Goal: Task Accomplishment & Management: Use online tool/utility

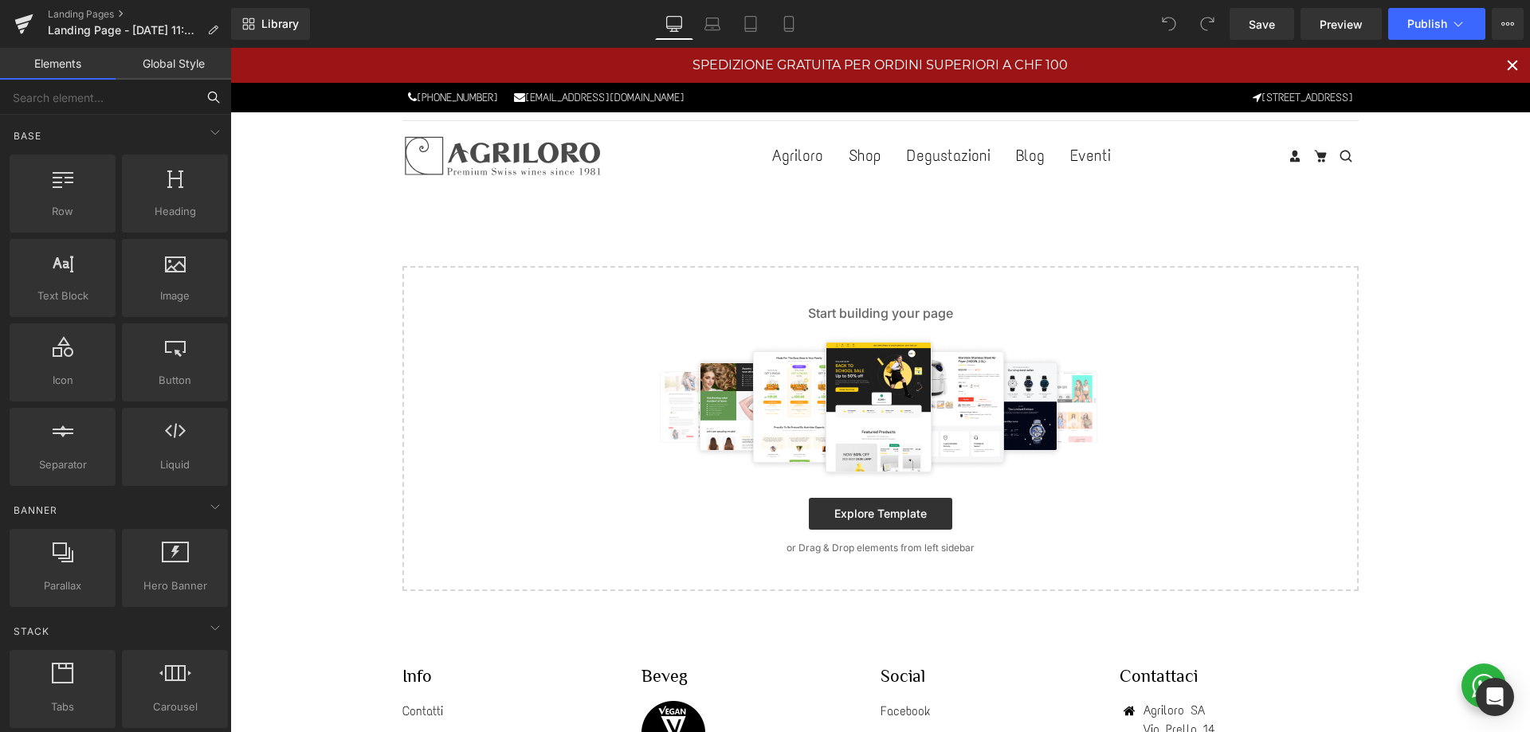
click at [98, 96] on input "text" at bounding box center [98, 97] width 196 height 35
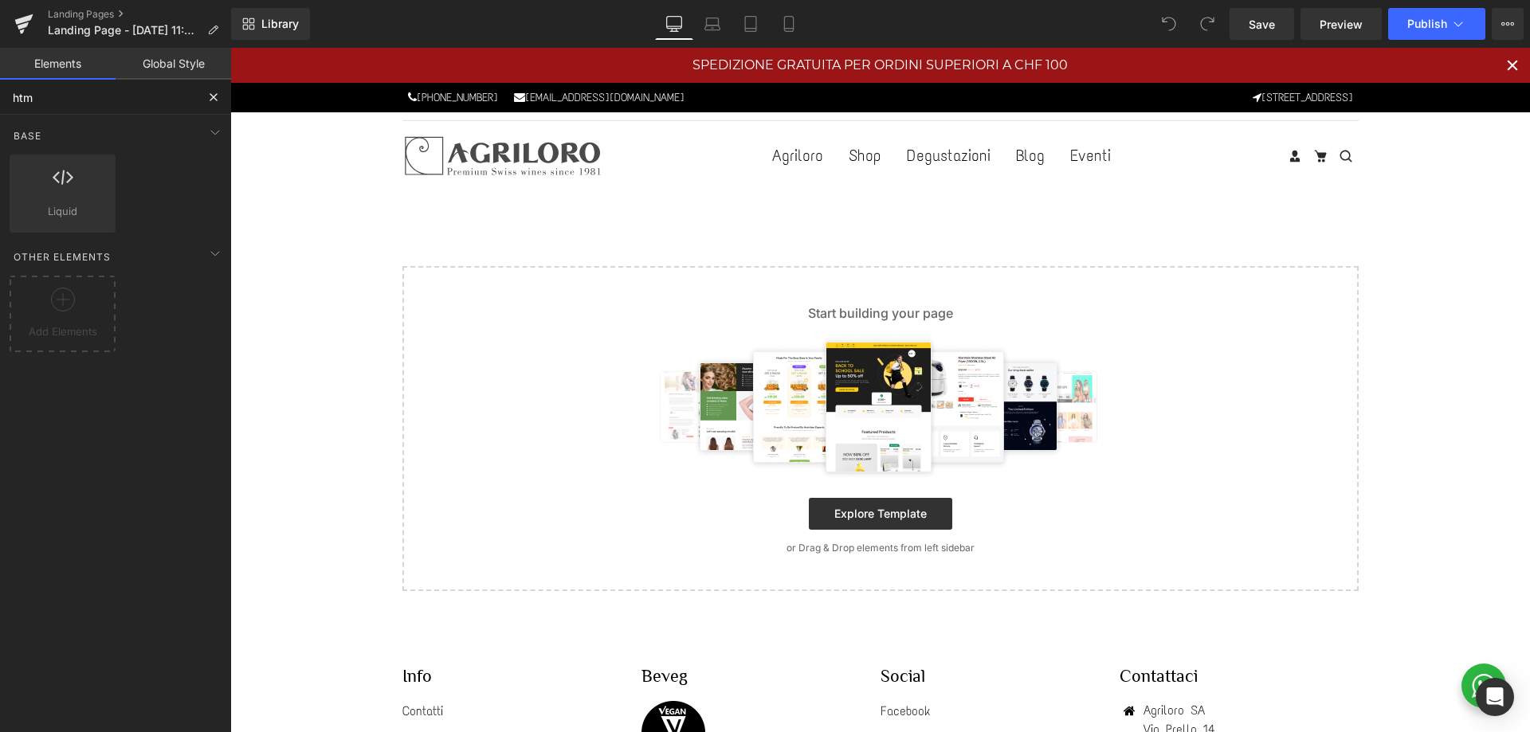
type input "html"
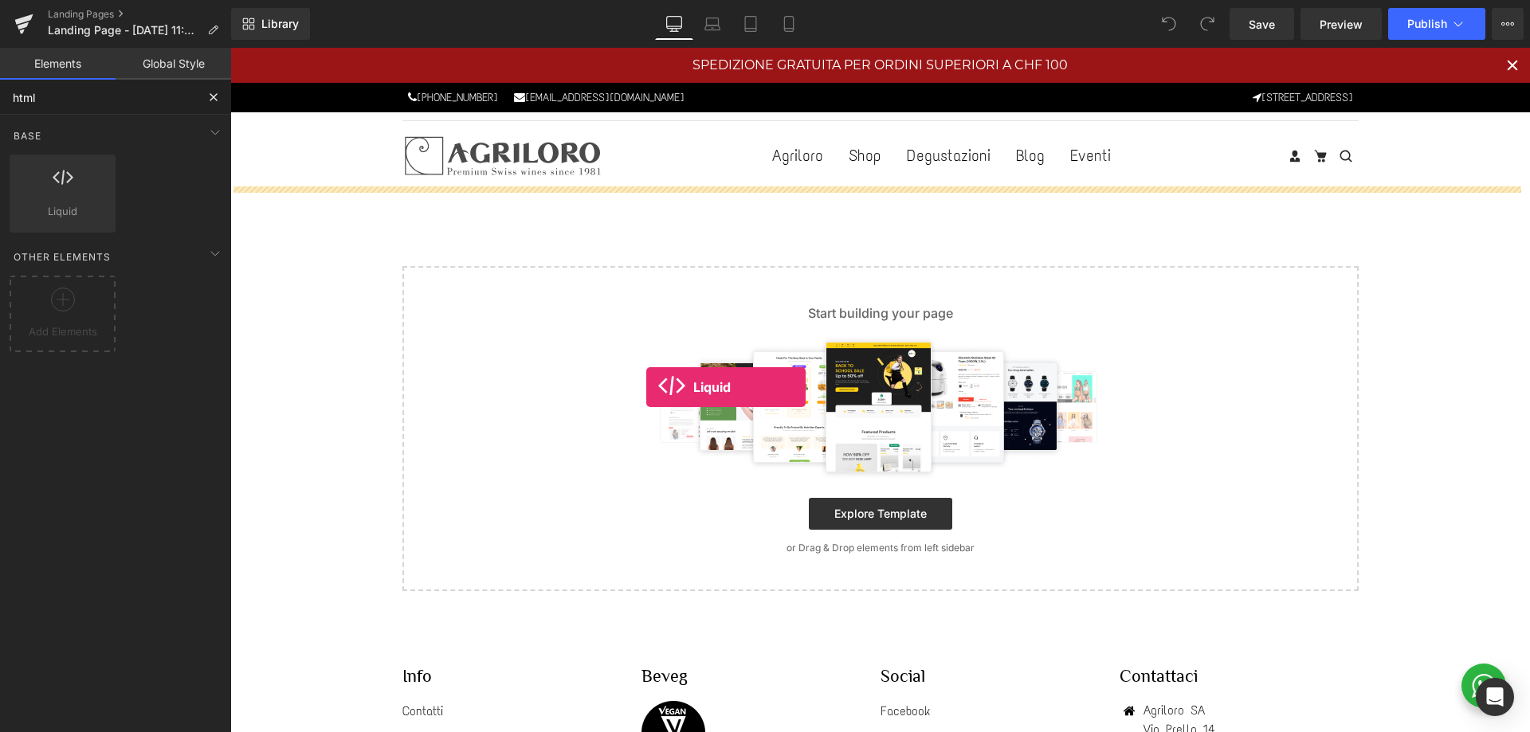
drag, startPoint x: 342, startPoint y: 245, endPoint x: 646, endPoint y: 387, distance: 336.2
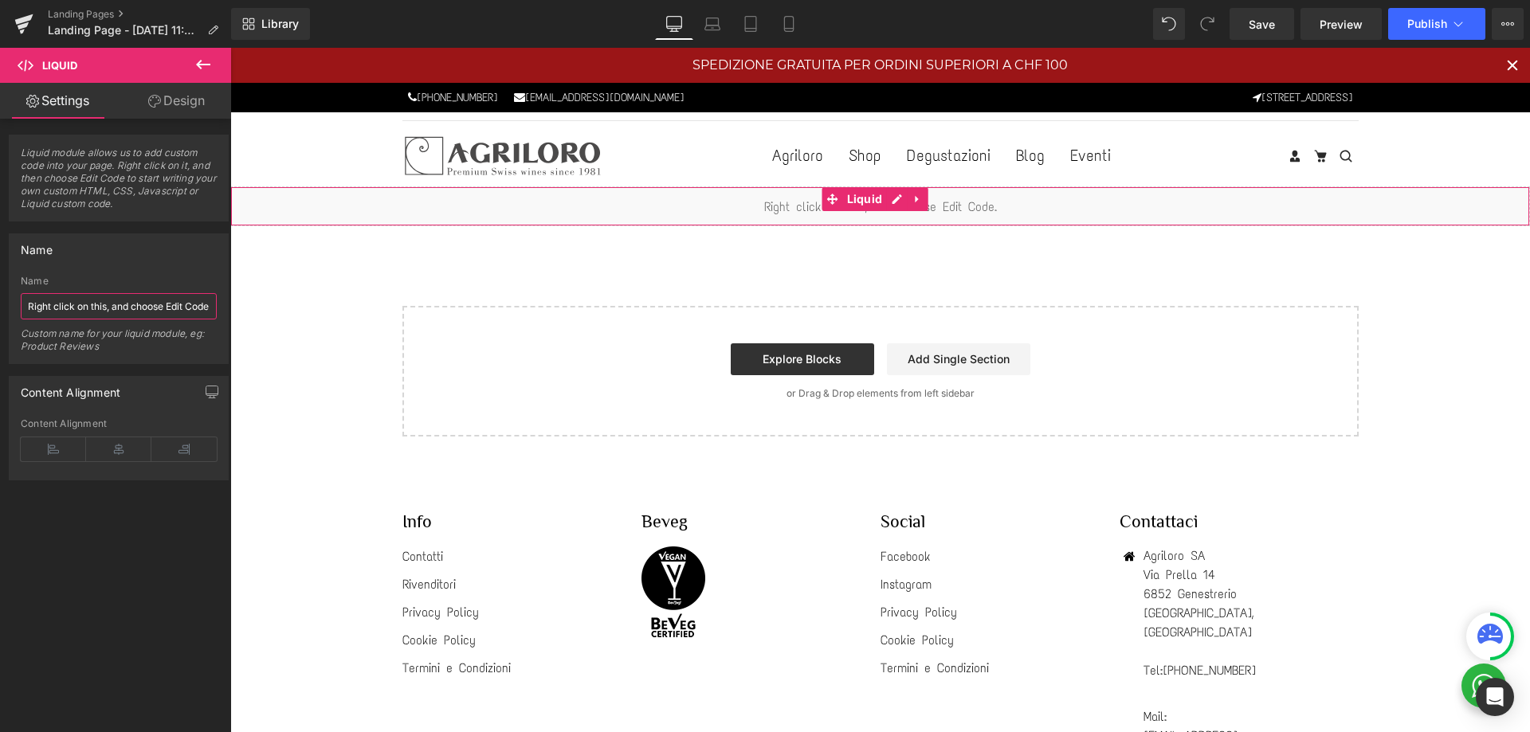
click at [154, 306] on input "Right click on this, and choose Edit Code." at bounding box center [119, 306] width 196 height 26
click at [156, 99] on icon at bounding box center [154, 101] width 13 height 13
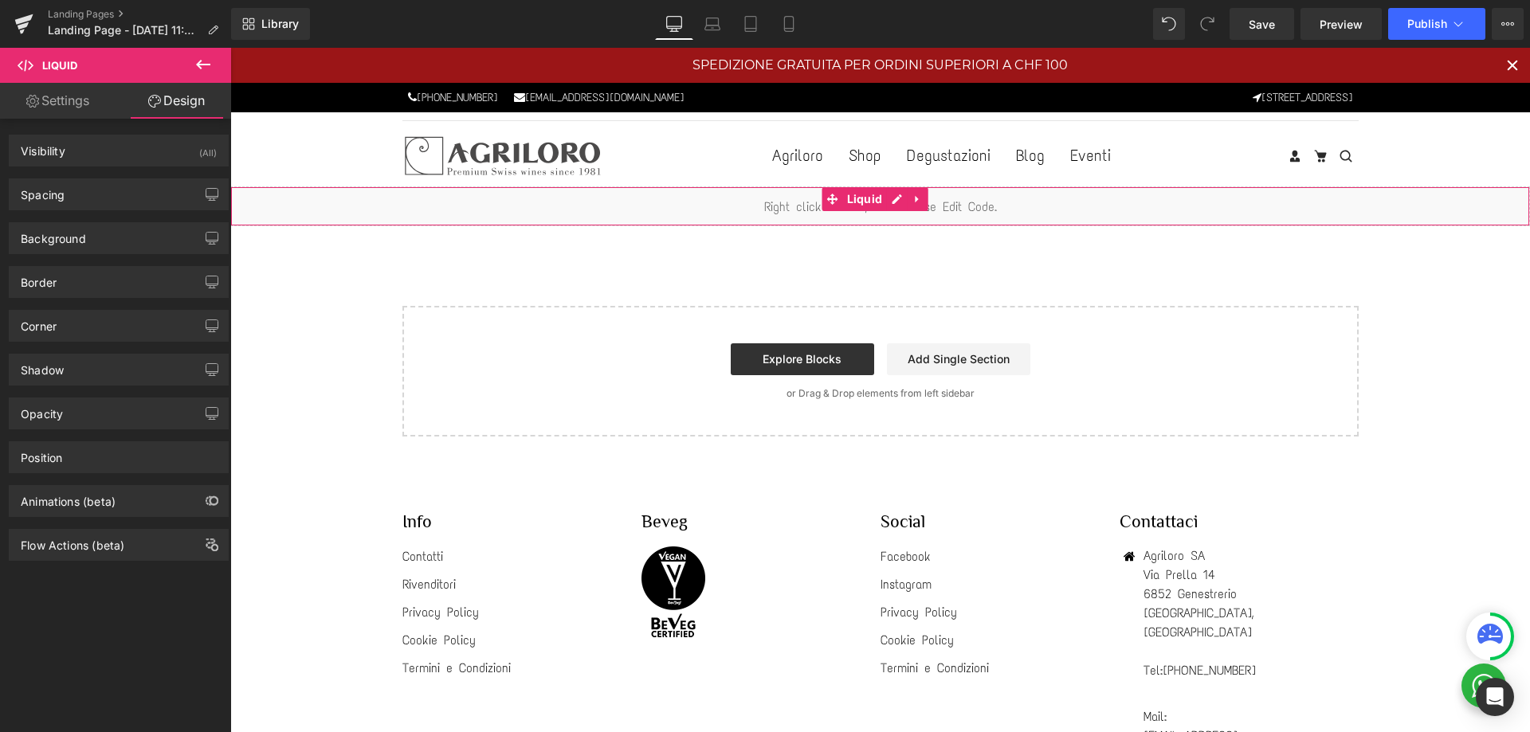
click at [58, 109] on link "Settings" at bounding box center [58, 101] width 116 height 36
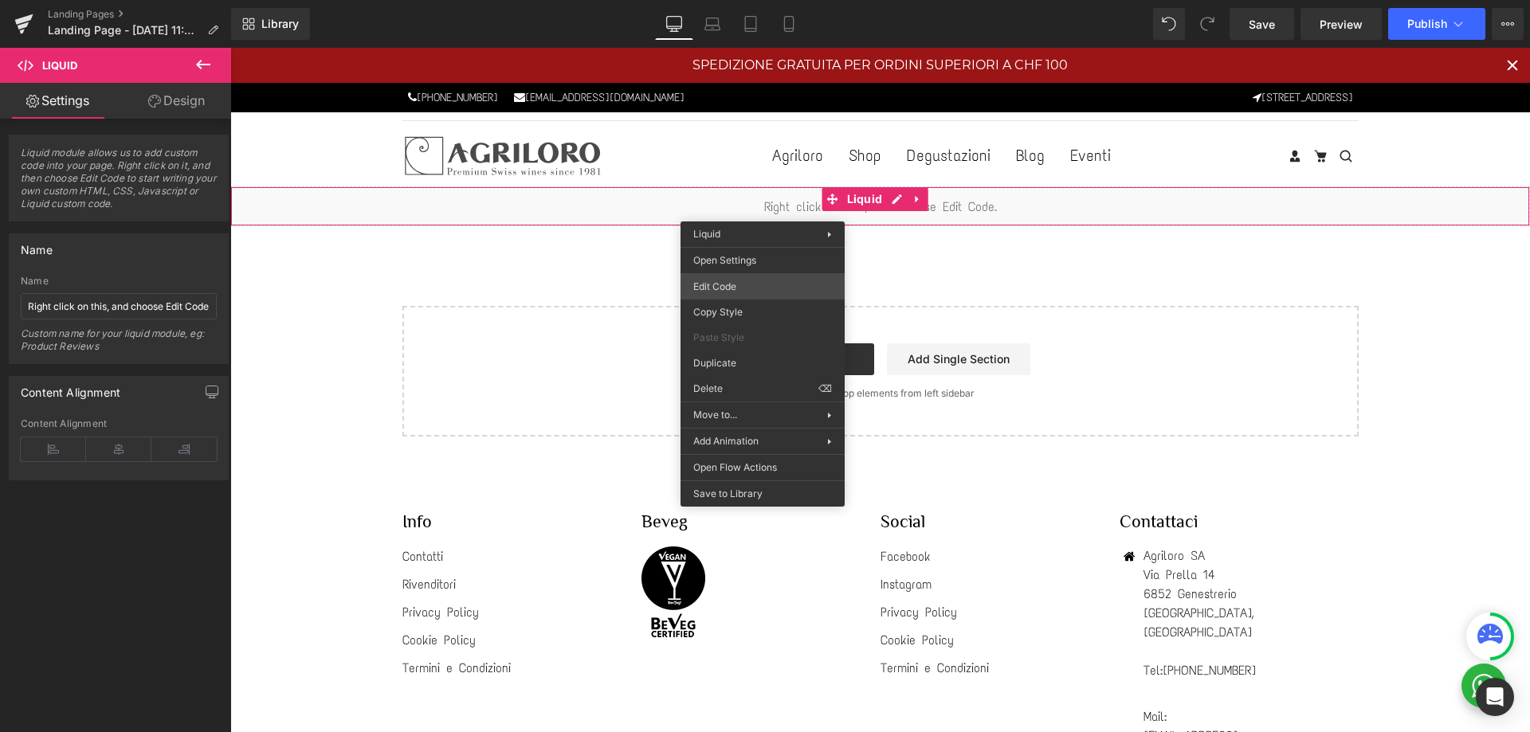
click at [749, 0] on div "Liquid You are previewing how the will restyle your page. You can not edit Elem…" at bounding box center [765, 0] width 1530 height 0
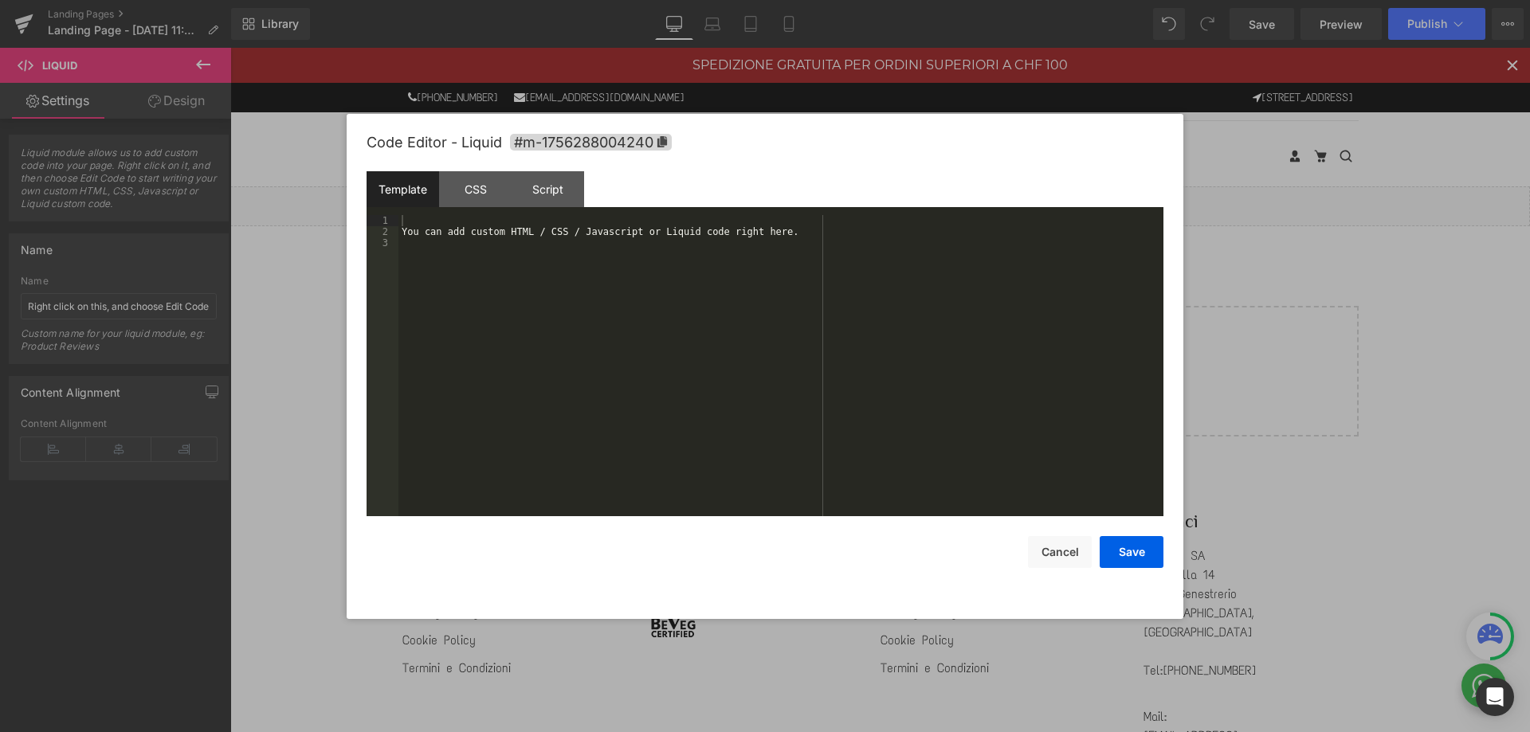
click at [669, 289] on div "You can add custom HTML / CSS / Javascript or Liquid code right here." at bounding box center [780, 377] width 765 height 324
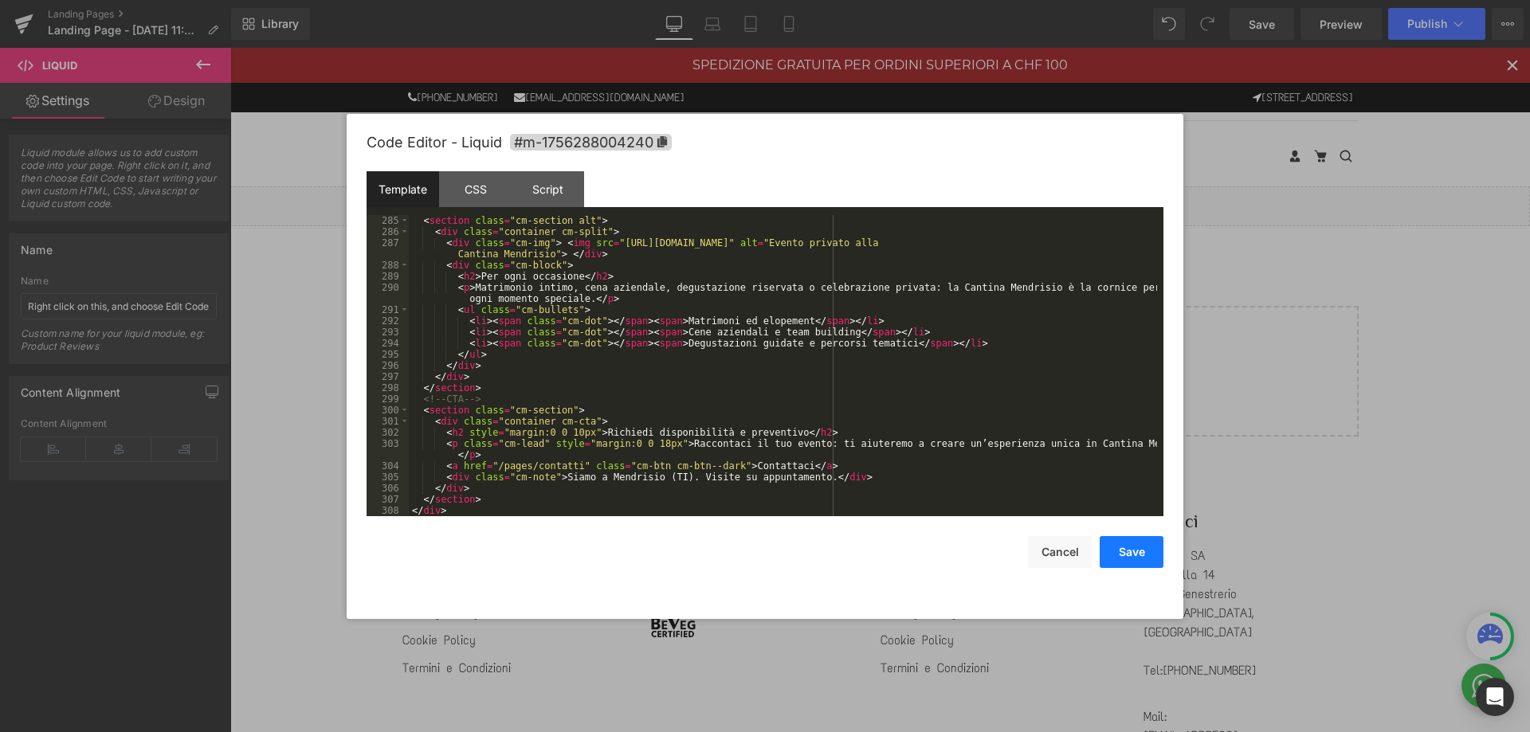
click at [1125, 557] on button "Save" at bounding box center [1132, 552] width 64 height 32
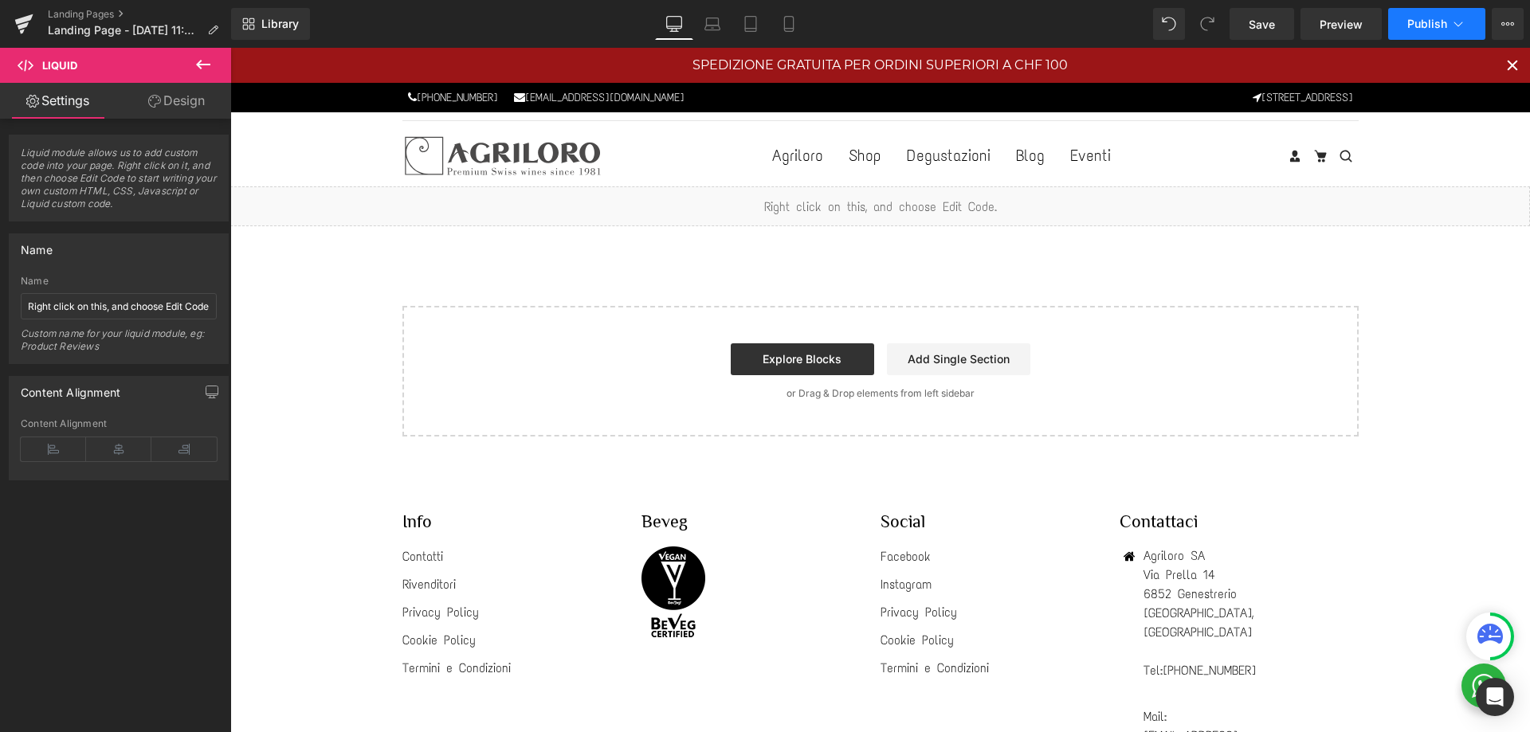
click at [1452, 21] on icon at bounding box center [1458, 24] width 16 height 16
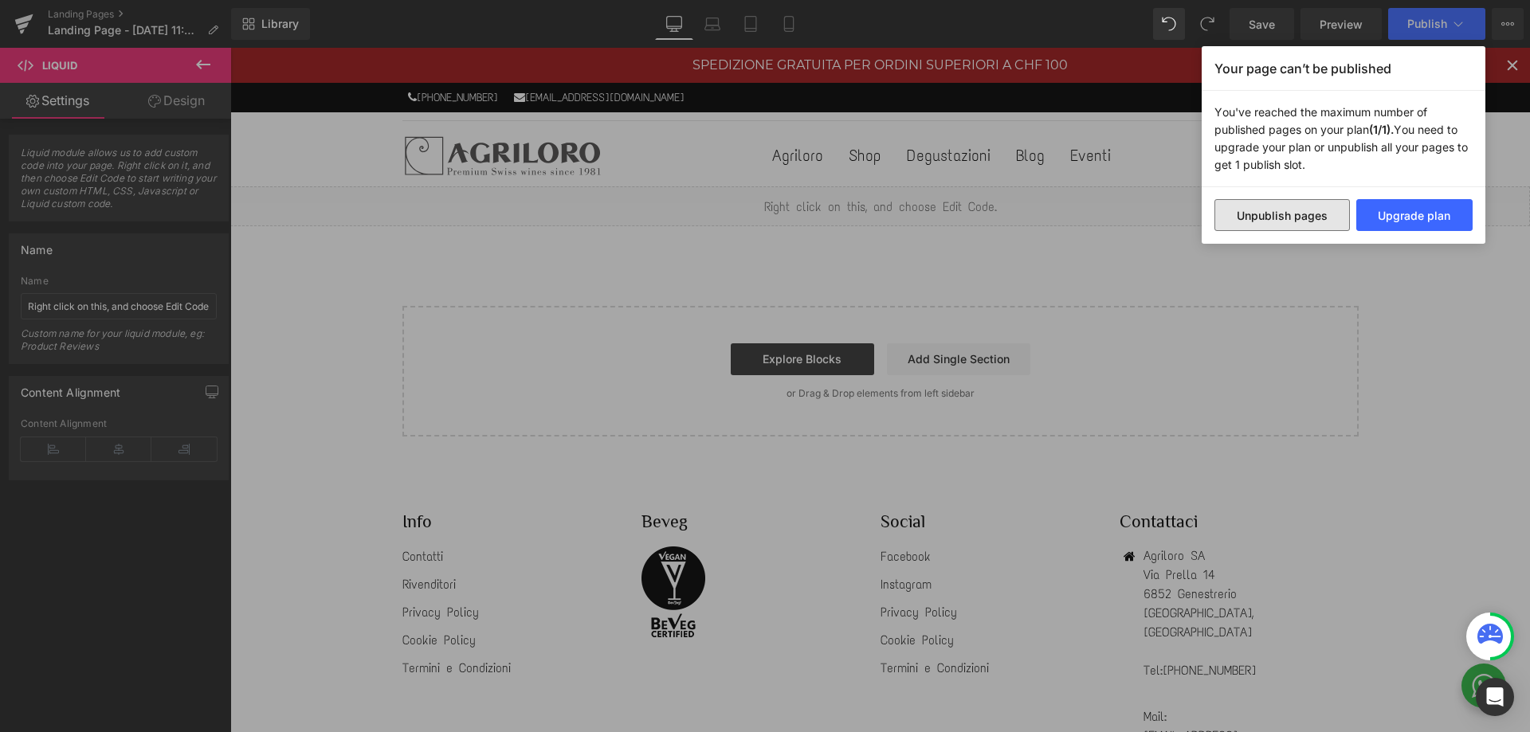
click at [1275, 215] on button "Unpublish pages" at bounding box center [1282, 215] width 135 height 32
